Goal: Download file/media

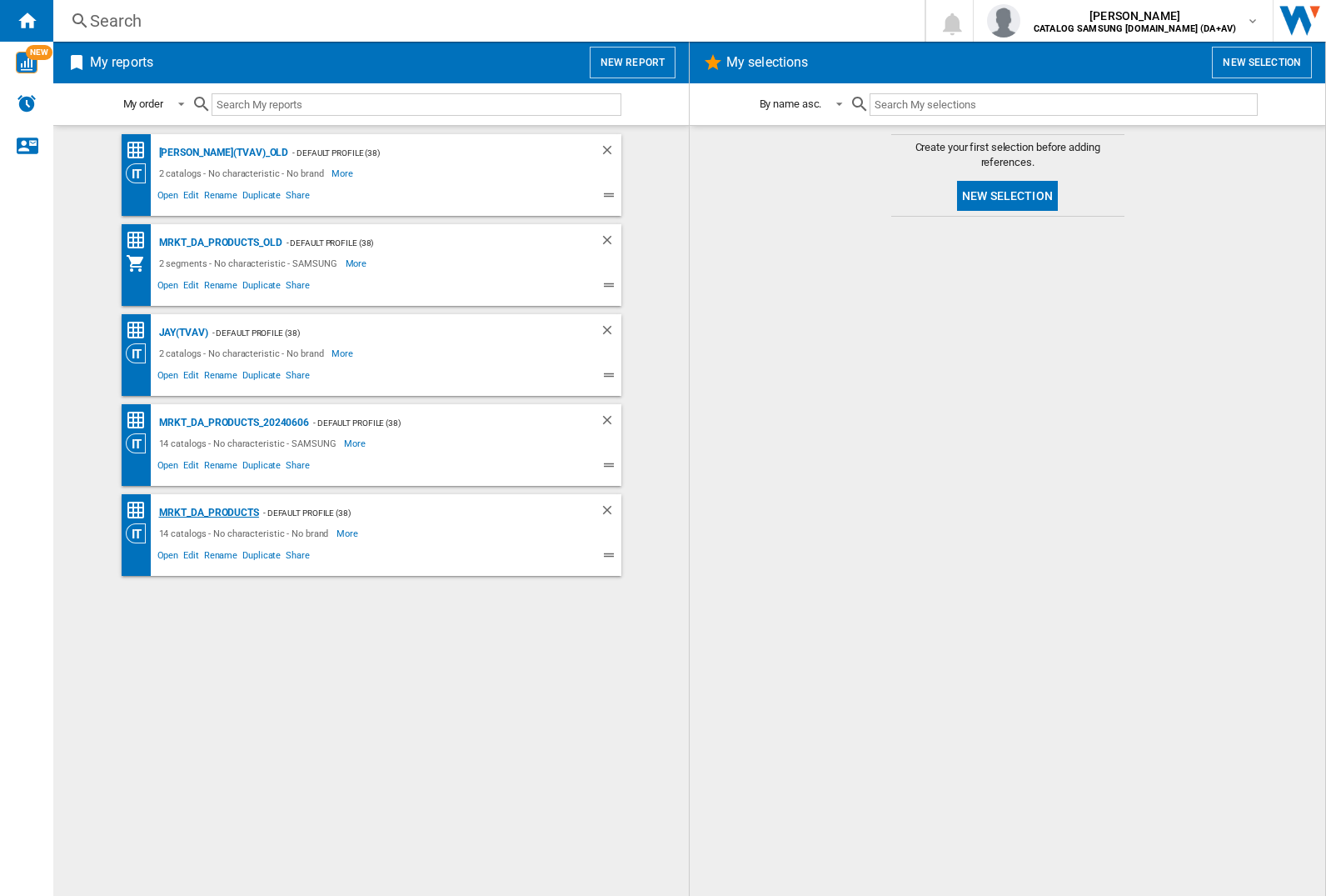
click at [208, 513] on div "MRKT_DA_PRODUCTS" at bounding box center [206, 513] width 104 height 21
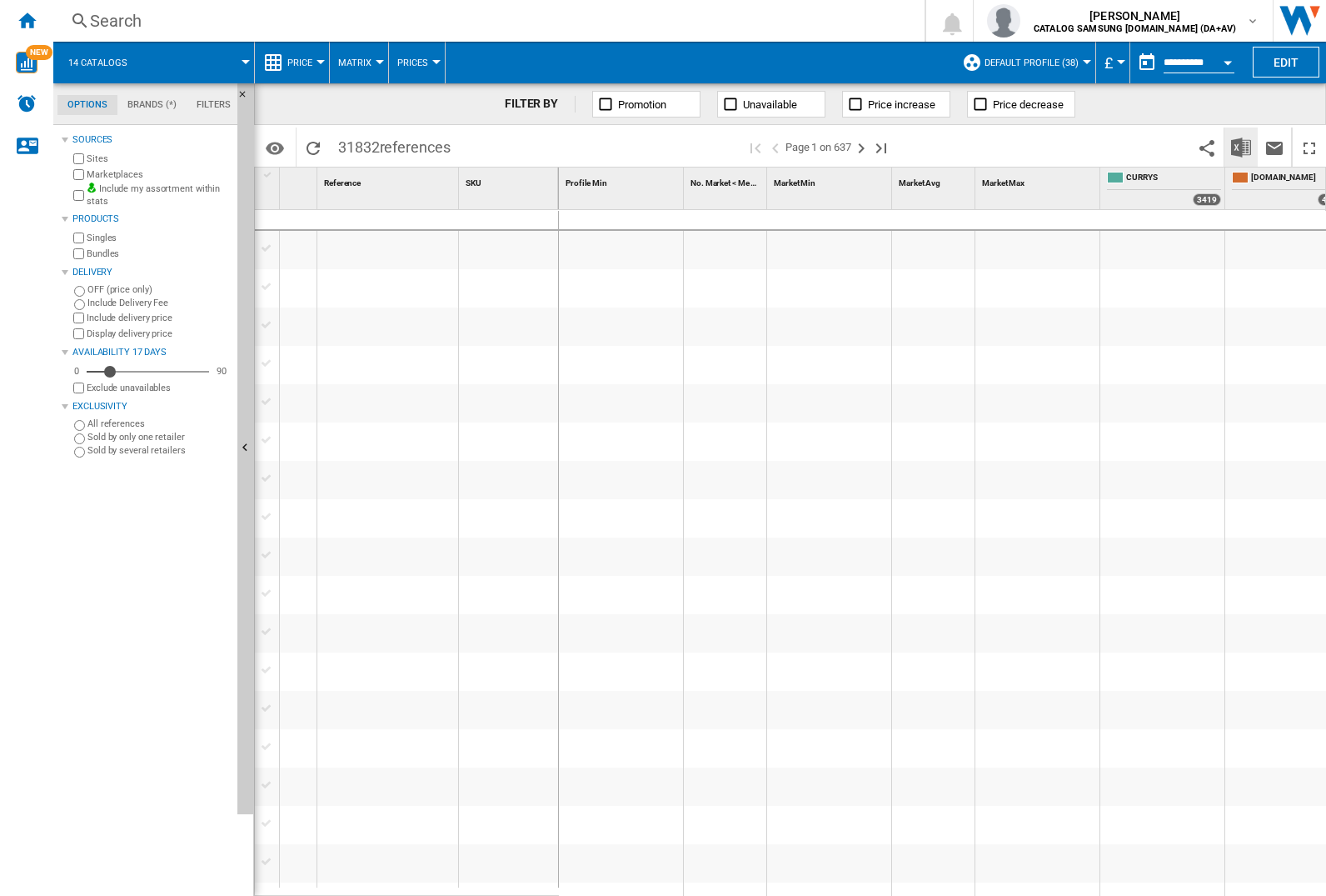
click at [1240, 146] on img "Download in Excel" at bounding box center [1241, 147] width 20 height 20
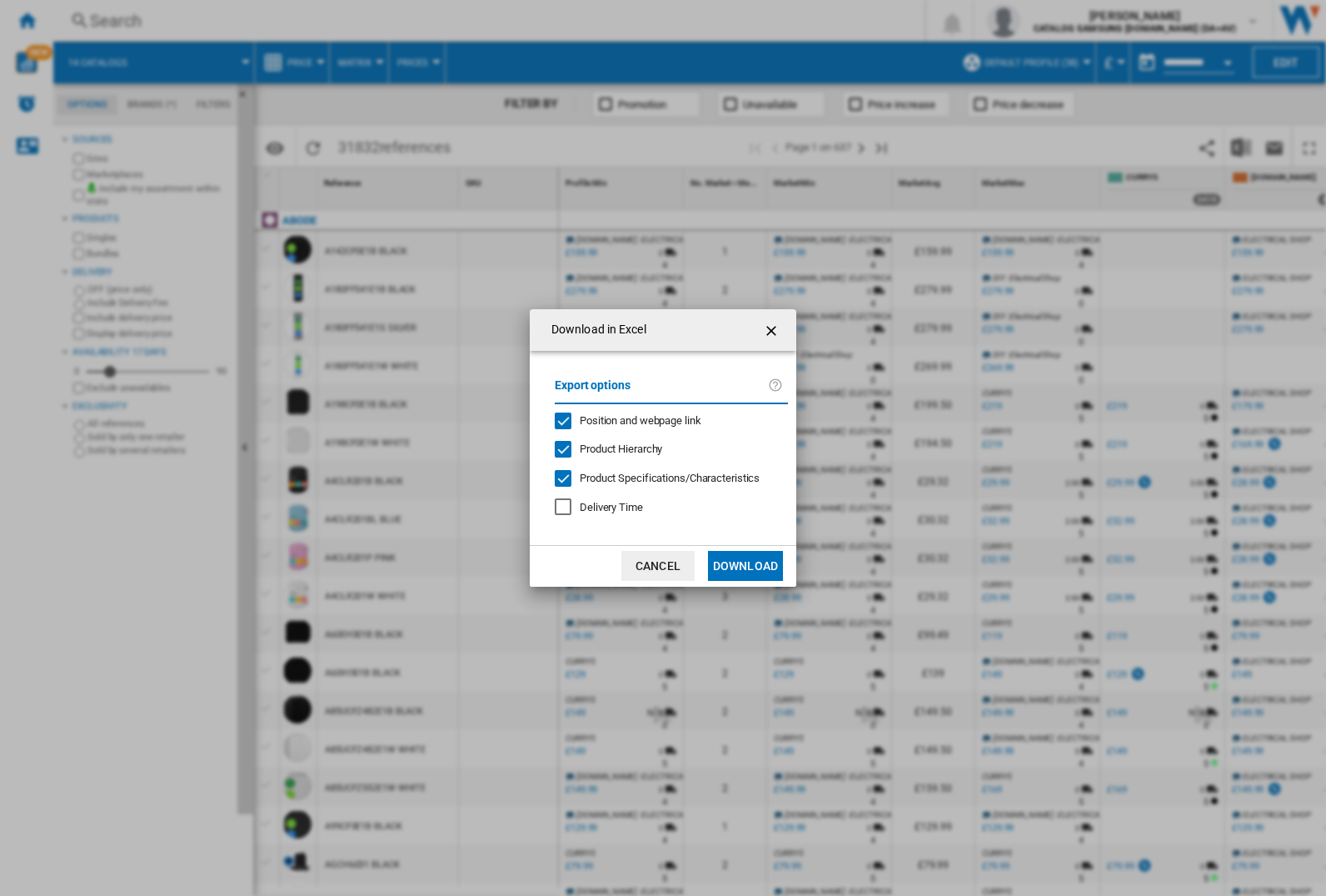
click at [630, 420] on span "Position and webpage link" at bounding box center [641, 420] width 122 height 12
click at [746, 566] on button "Download" at bounding box center [746, 566] width 75 height 30
